Goal: Task Accomplishment & Management: Use online tool/utility

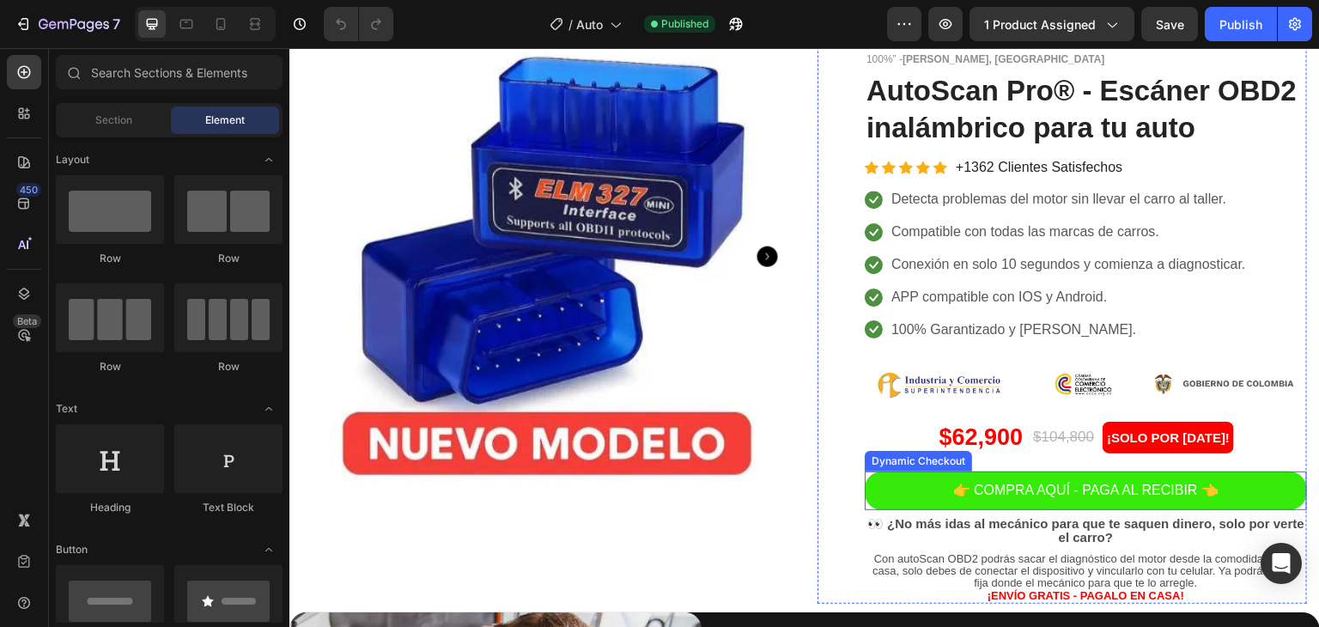
scroll to position [86, 0]
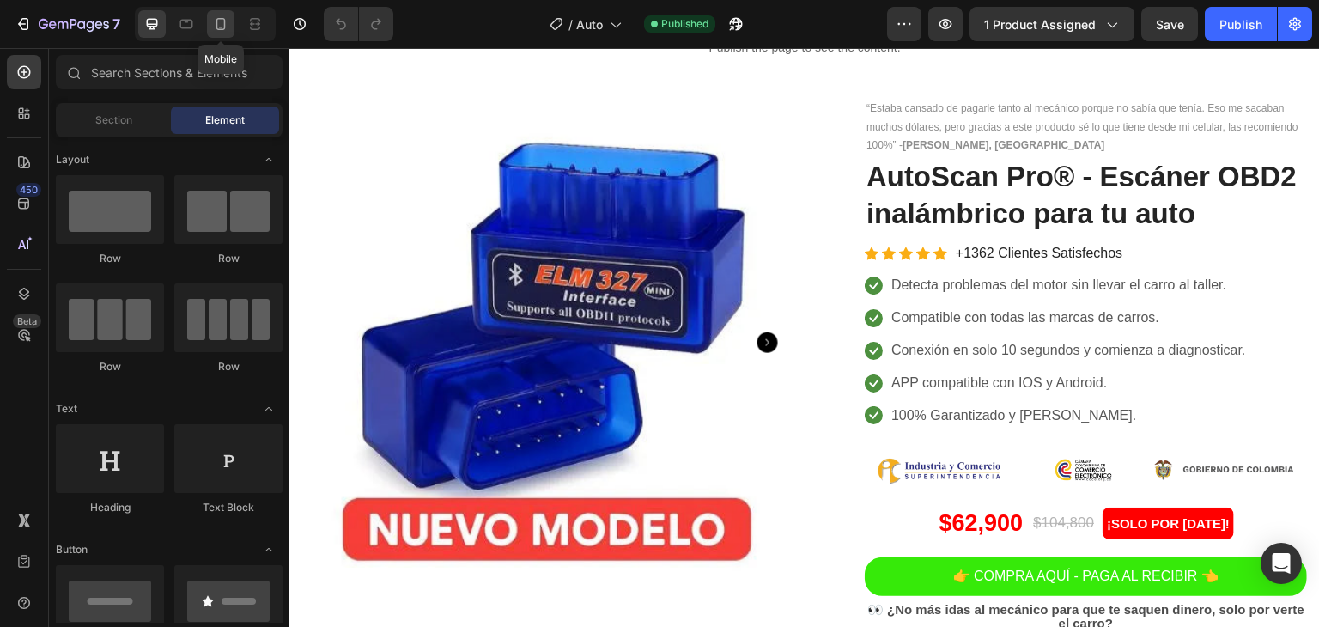
click at [214, 36] on div at bounding box center [220, 23] width 27 height 27
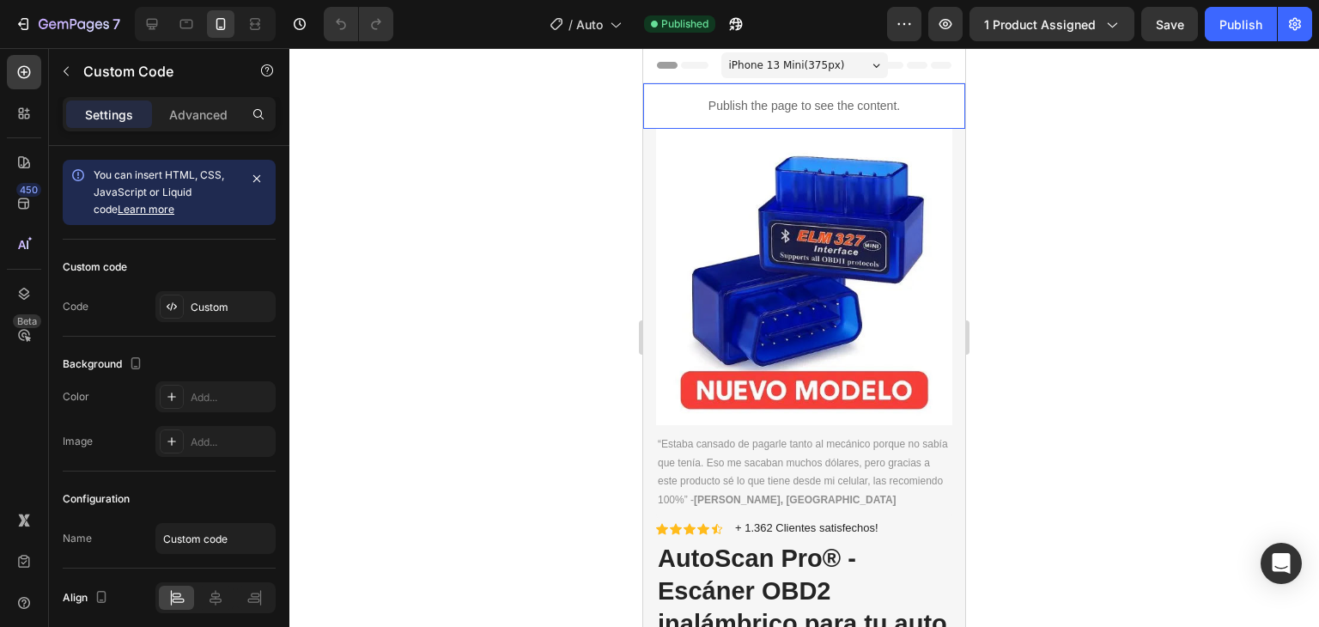
click at [803, 104] on p "Publish the page to see the content." at bounding box center [804, 106] width 322 height 18
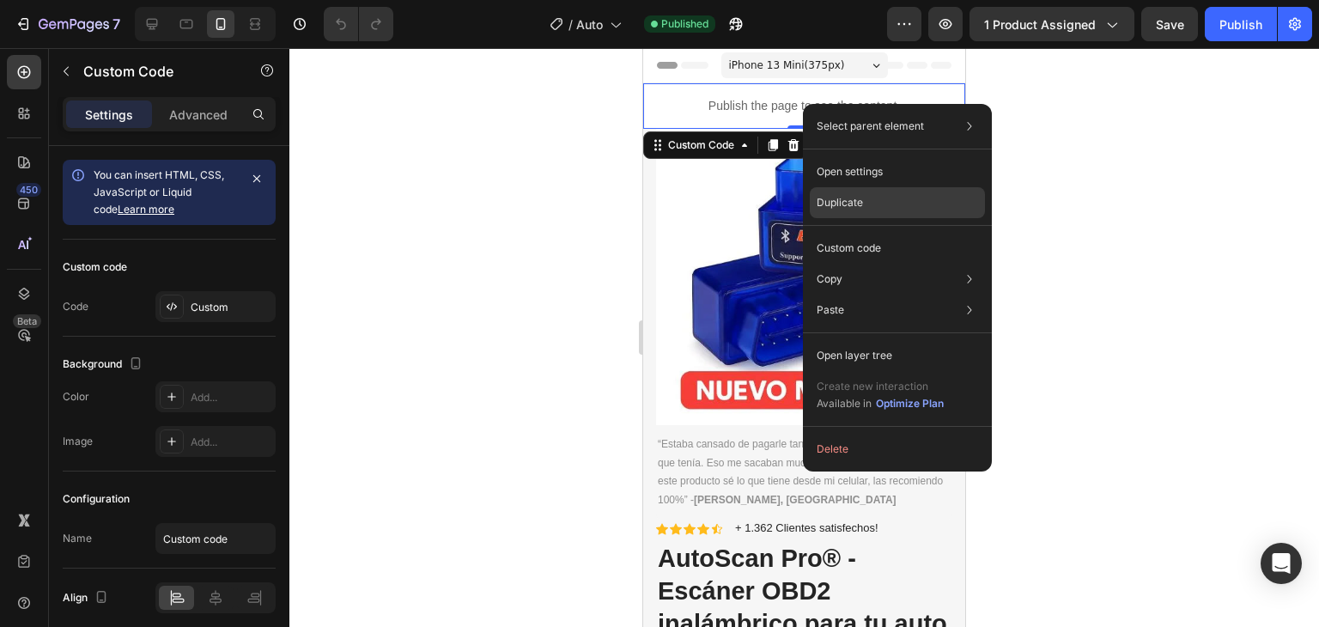
click at [849, 197] on p "Duplicate" at bounding box center [840, 202] width 46 height 15
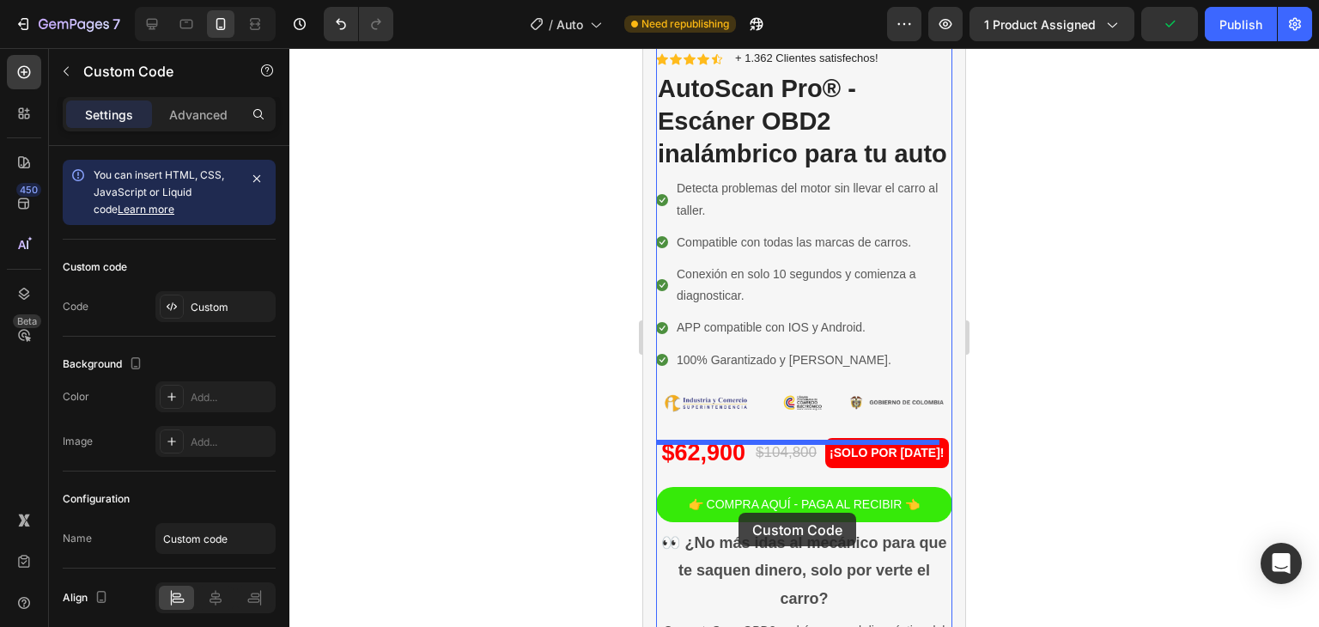
scroll to position [687, 0]
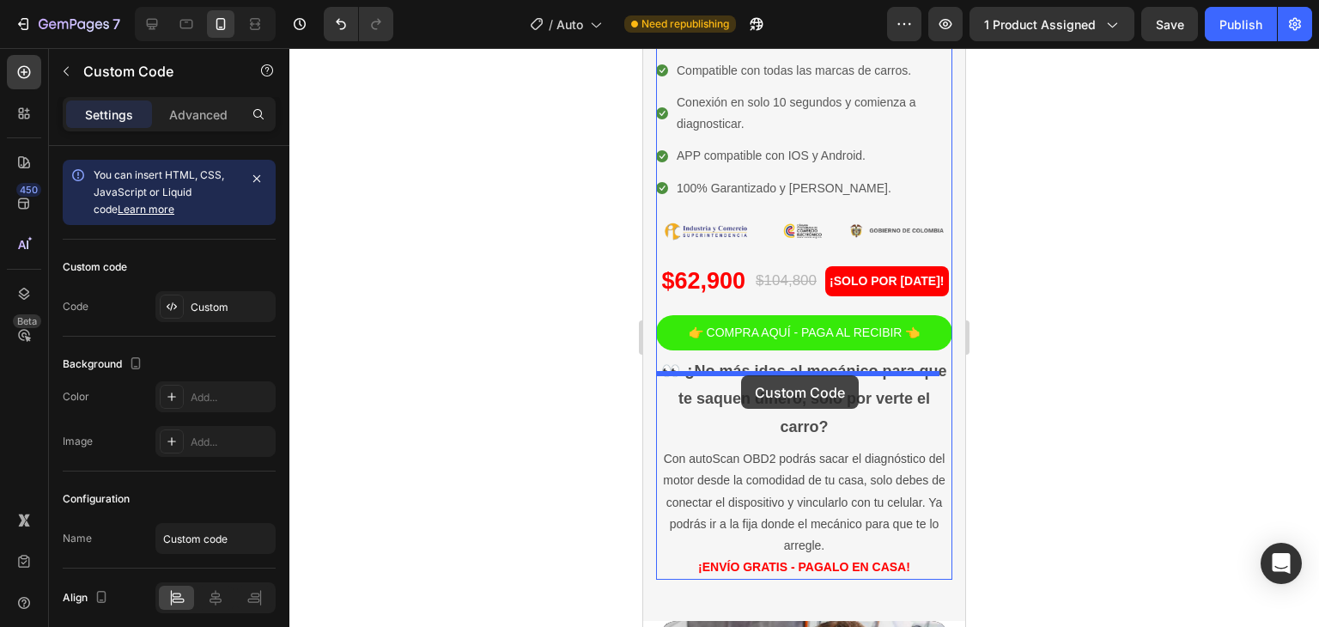
drag, startPoint x: 851, startPoint y: 70, endPoint x: 741, endPoint y: 375, distance: 325.0
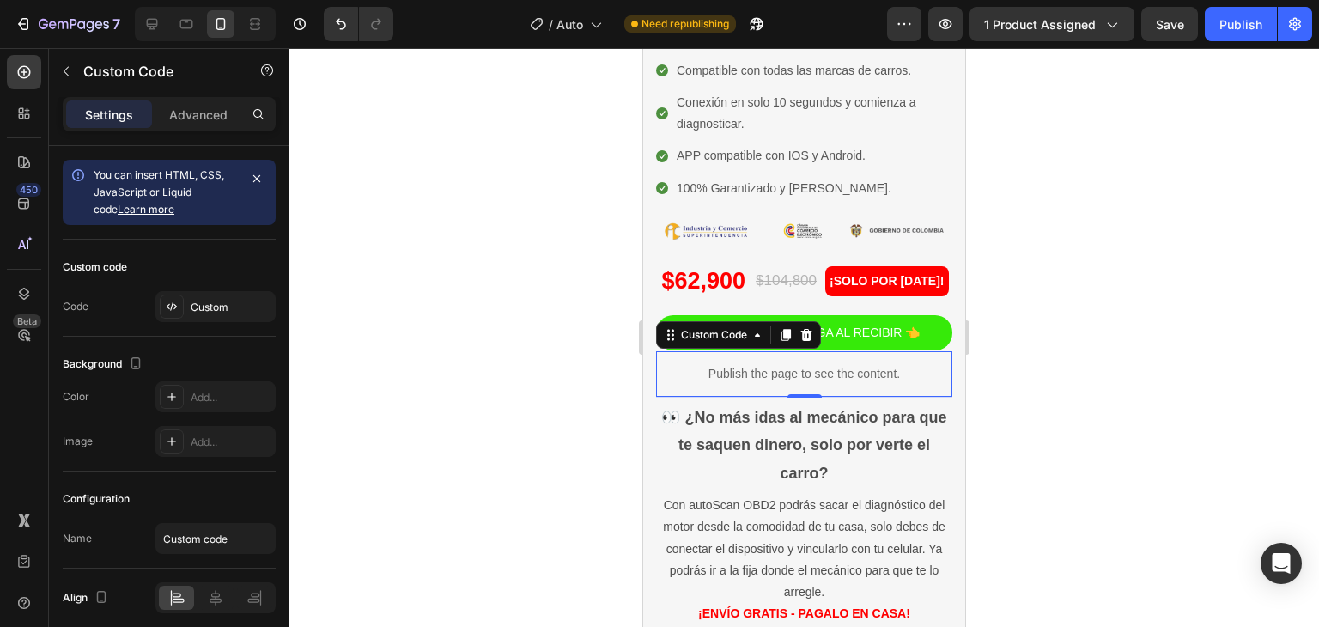
click at [838, 383] on p "Publish the page to see the content." at bounding box center [804, 374] width 296 height 18
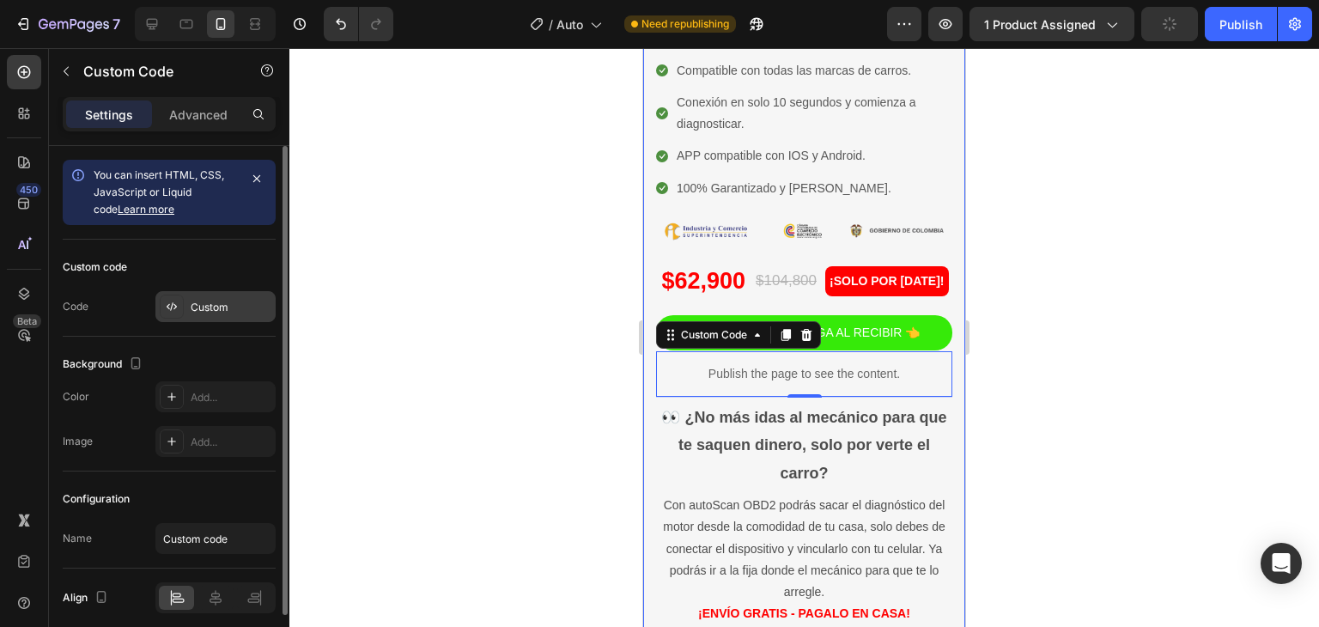
click at [199, 315] on div "Custom" at bounding box center [215, 306] width 120 height 31
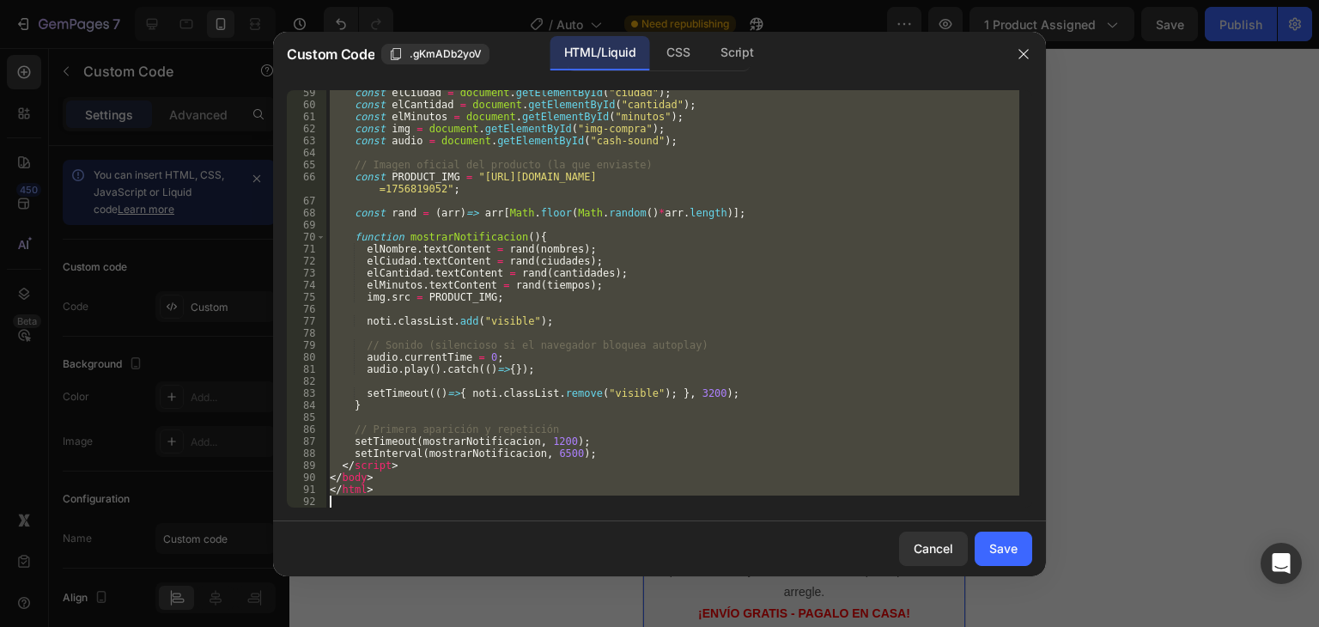
drag, startPoint x: 328, startPoint y: 94, endPoint x: 623, endPoint y: 564, distance: 555.3
click at [621, 564] on div "Custom Code .gKmADb2yoV HTML/Liquid CSS Script <!DOCTYPE html> 59 60 61 62 63 6…" at bounding box center [659, 304] width 773 height 545
type textarea "</html>"
paste textarea
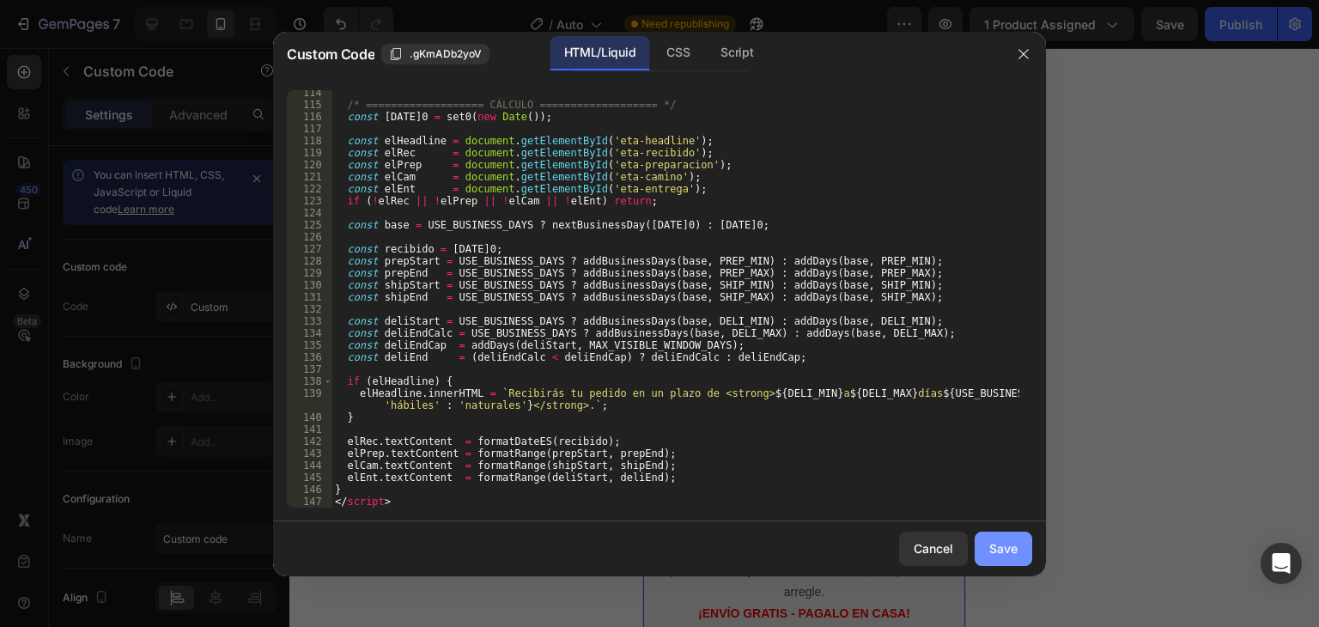
click at [1000, 545] on div "Save" at bounding box center [1004, 548] width 28 height 18
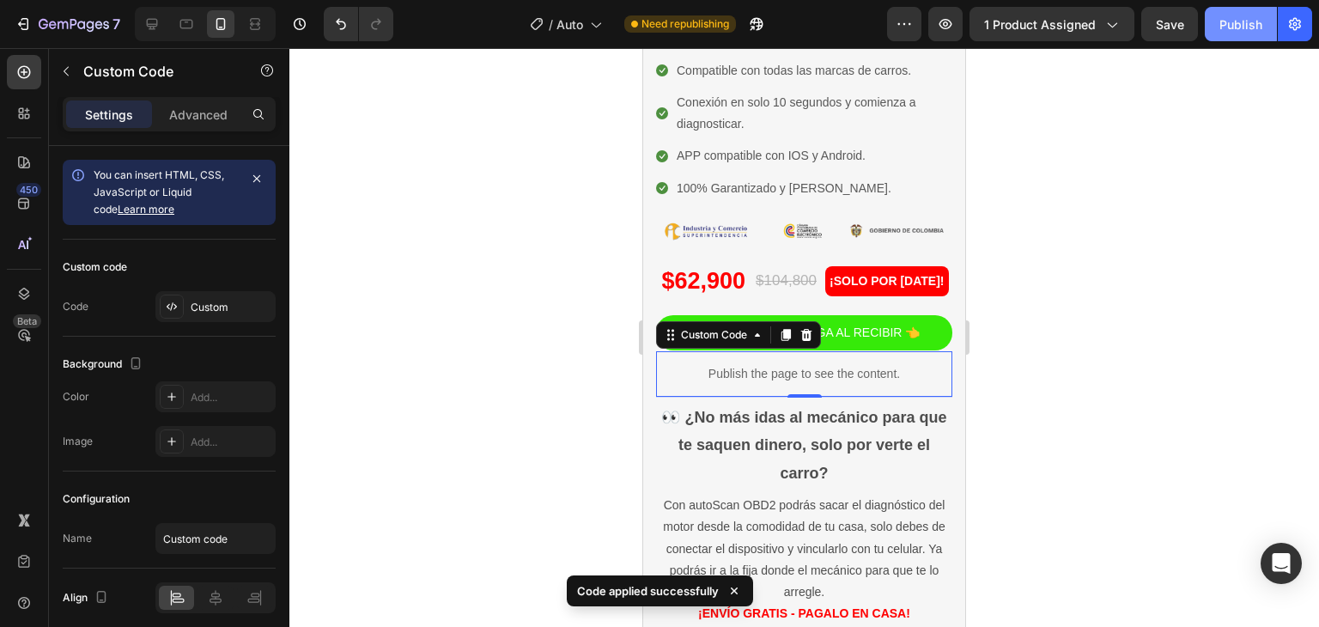
click at [1247, 38] on button "Publish" at bounding box center [1241, 24] width 72 height 34
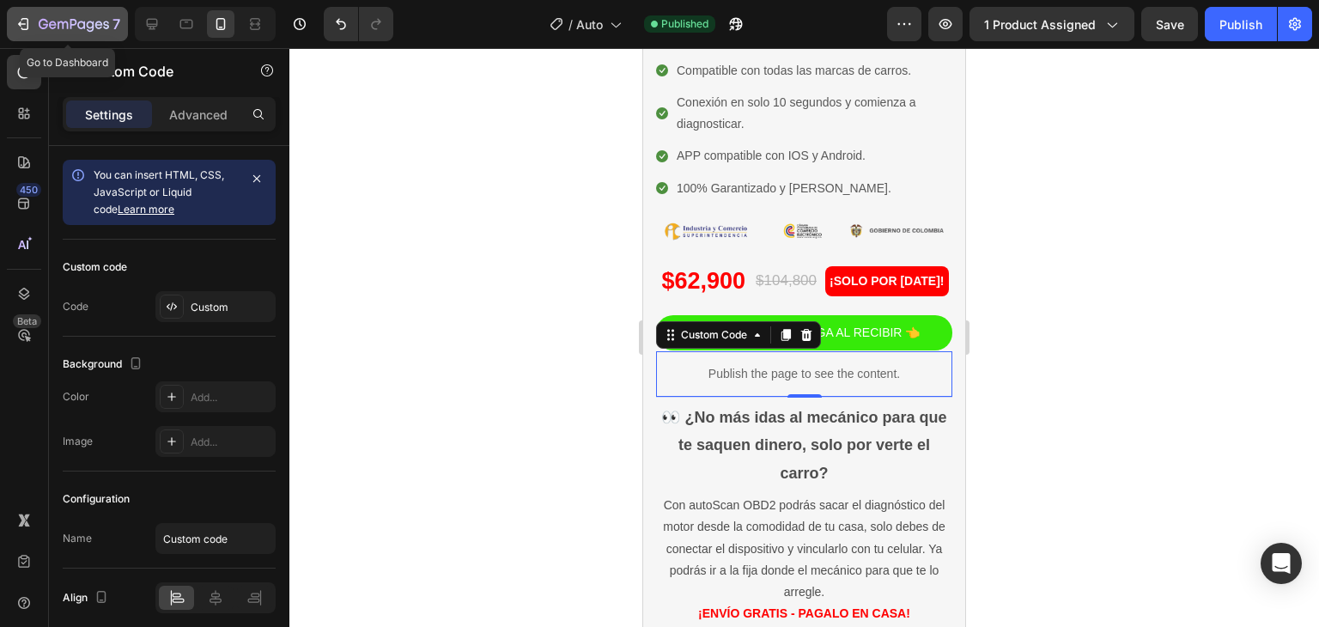
click at [74, 10] on button "7" at bounding box center [67, 24] width 121 height 34
